Goal: Find specific page/section: Find specific page/section

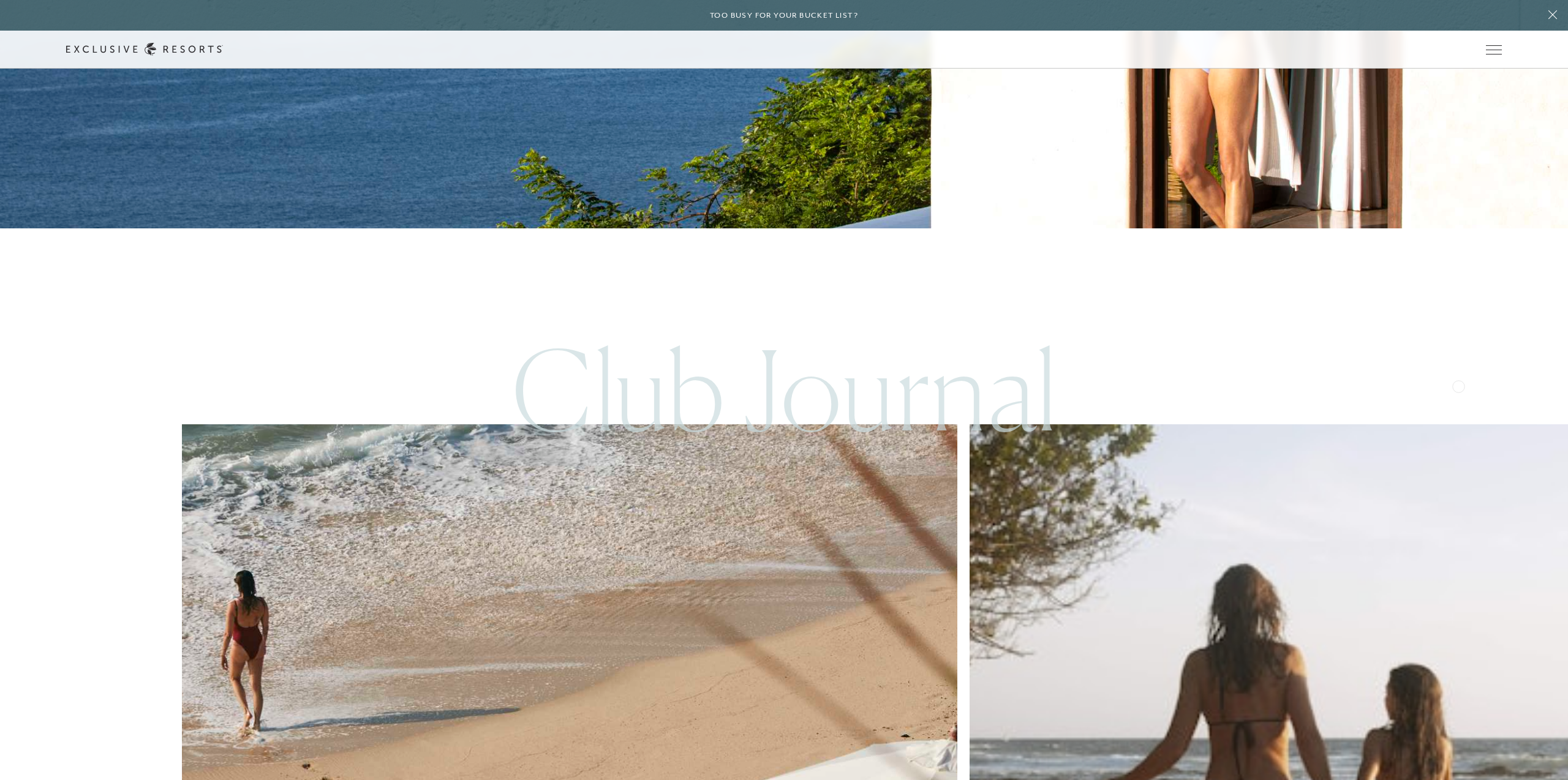
scroll to position [6828, 0]
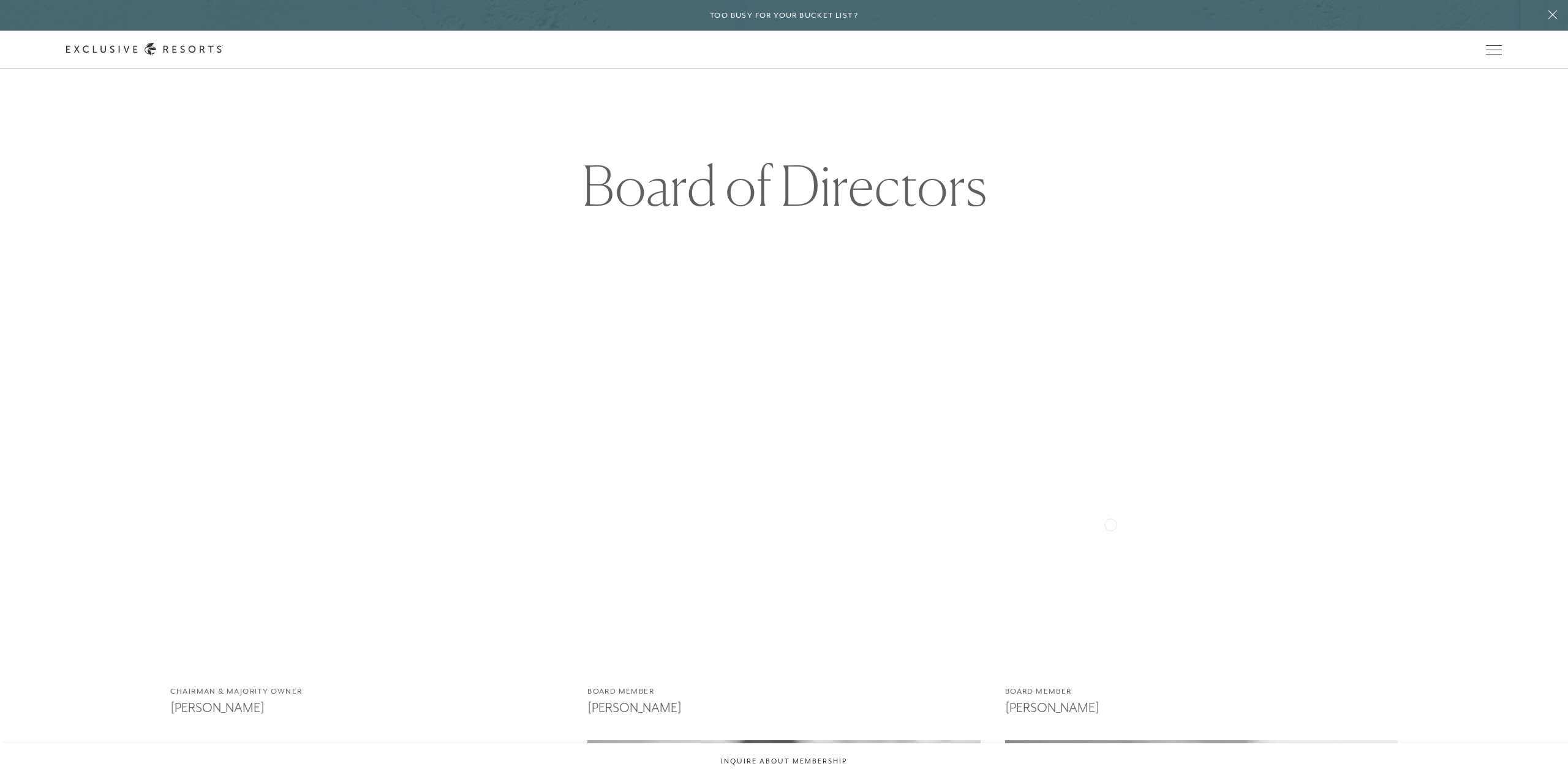
scroll to position [3034, 0]
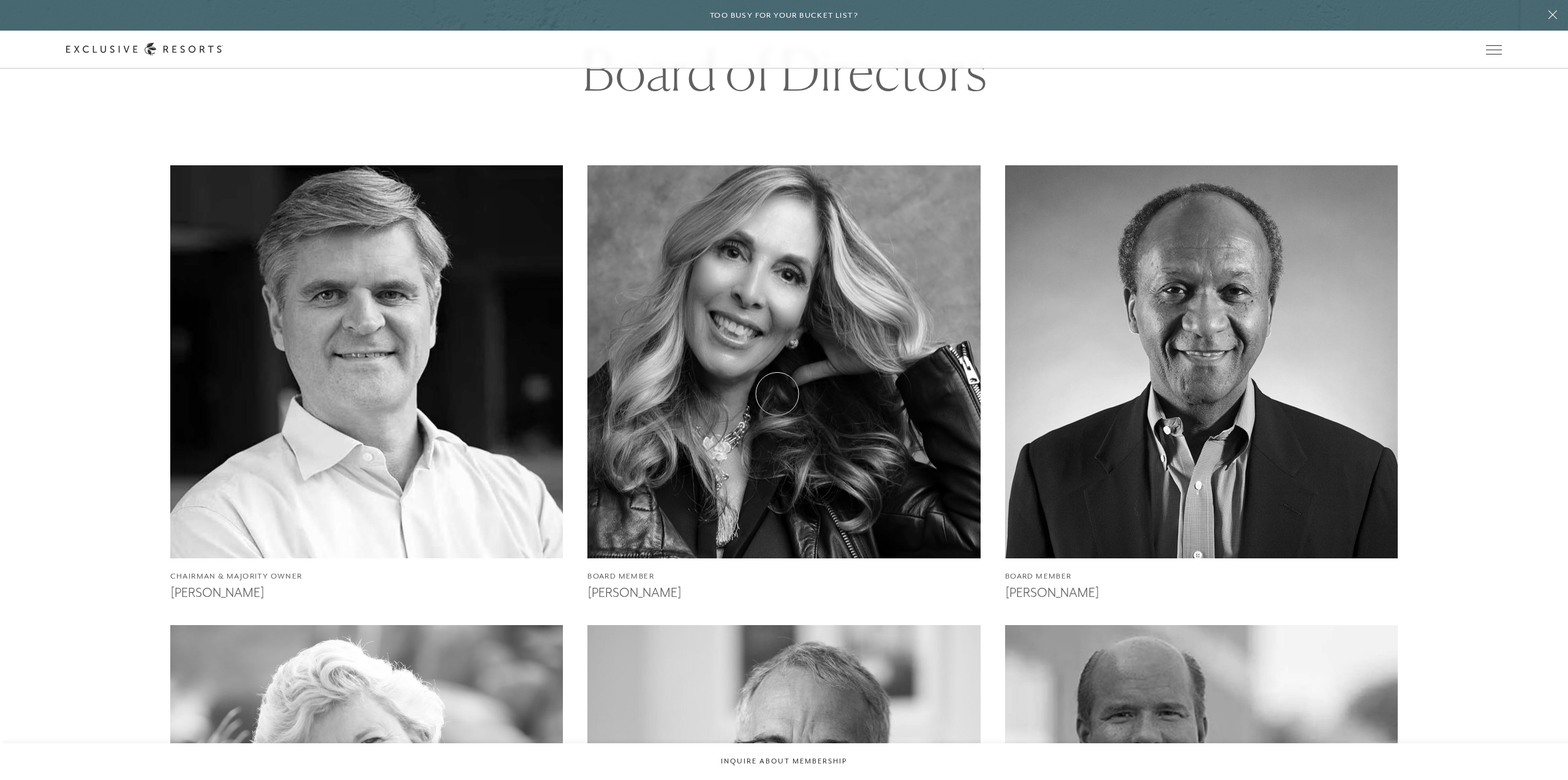
click at [777, 393] on img at bounding box center [783, 362] width 433 height 432
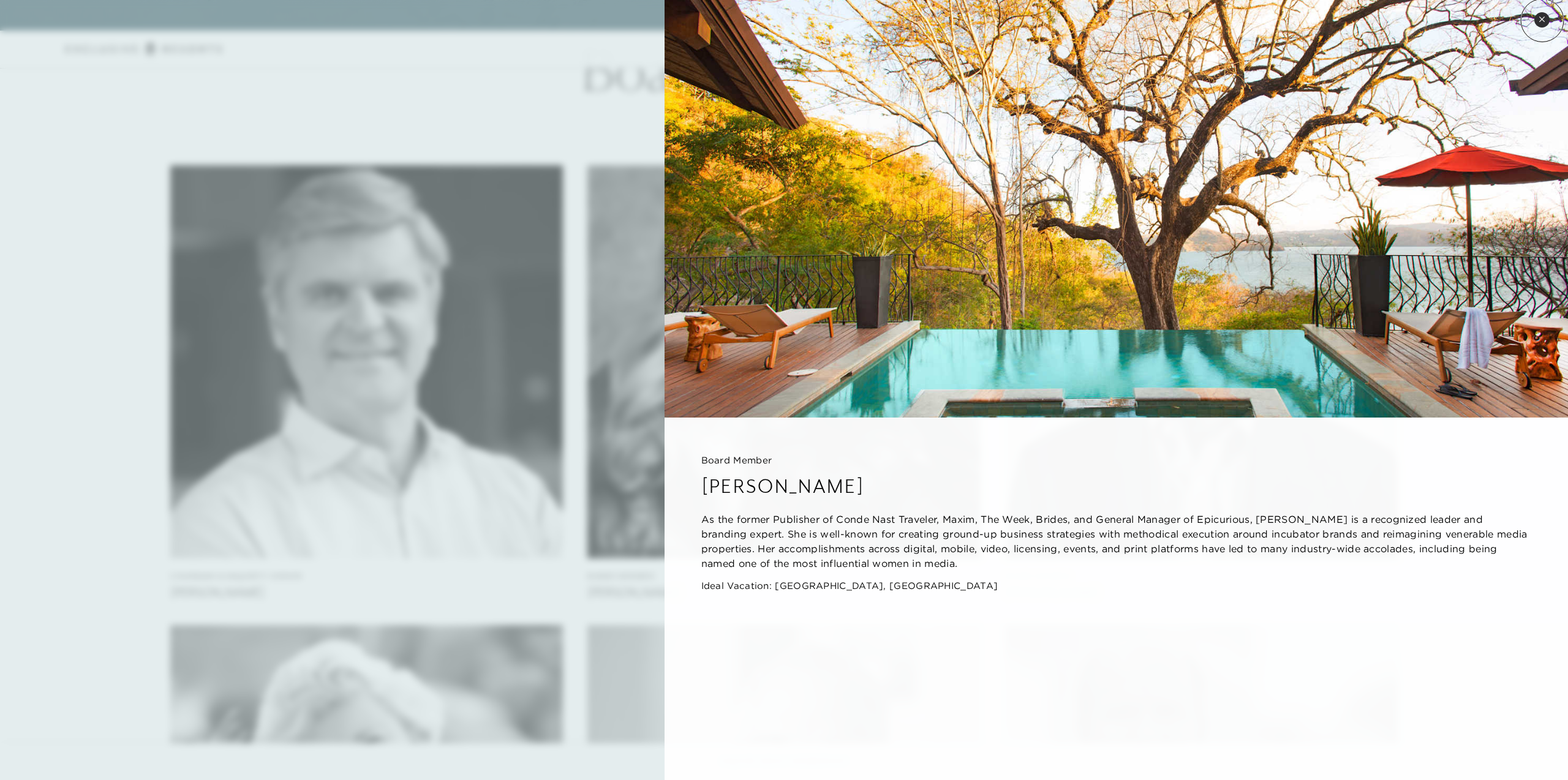
click at [1542, 20] on icon at bounding box center [1541, 19] width 7 height 7
